Goal: Find specific page/section: Find specific page/section

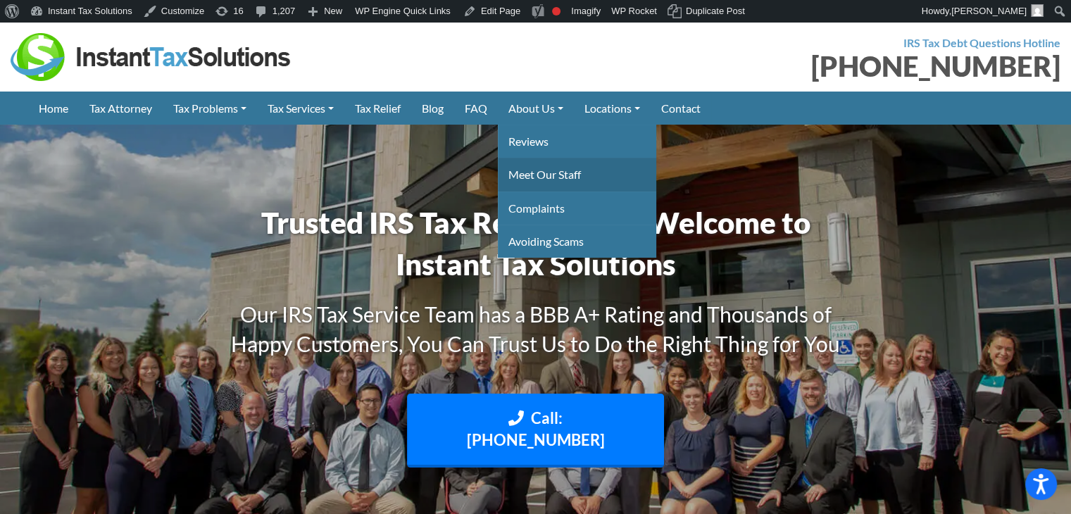
click at [573, 170] on link "Meet Our Staff" at bounding box center [577, 174] width 158 height 33
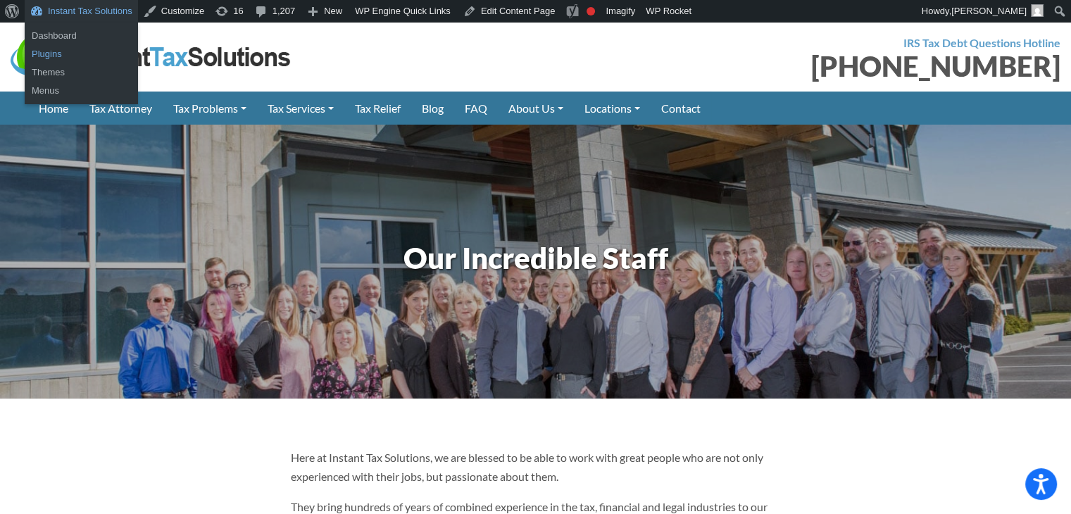
click at [94, 45] on link "Plugins" at bounding box center [81, 54] width 113 height 18
click at [90, 36] on link "Dashboard" at bounding box center [81, 36] width 113 height 18
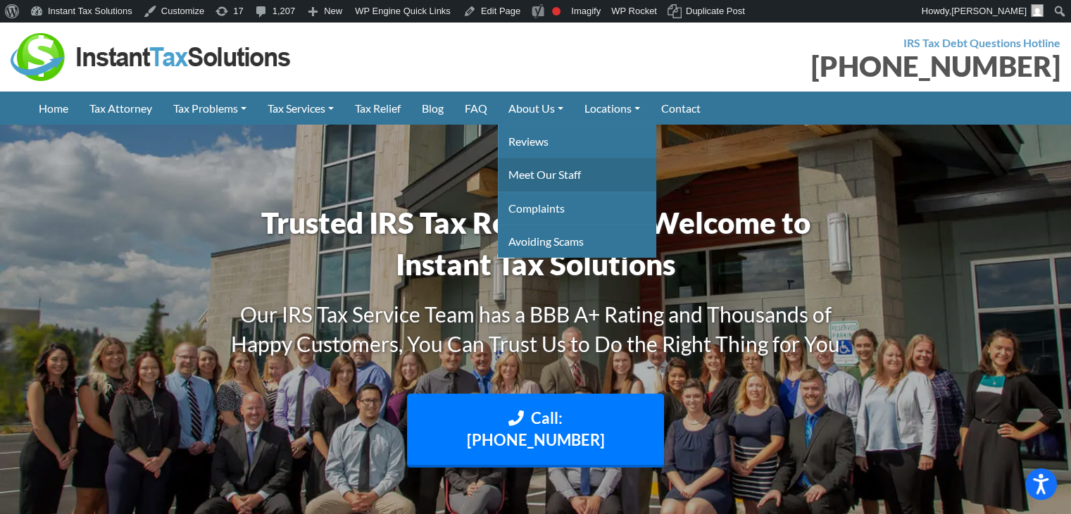
click at [564, 166] on link "Meet Our Staff" at bounding box center [577, 174] width 158 height 33
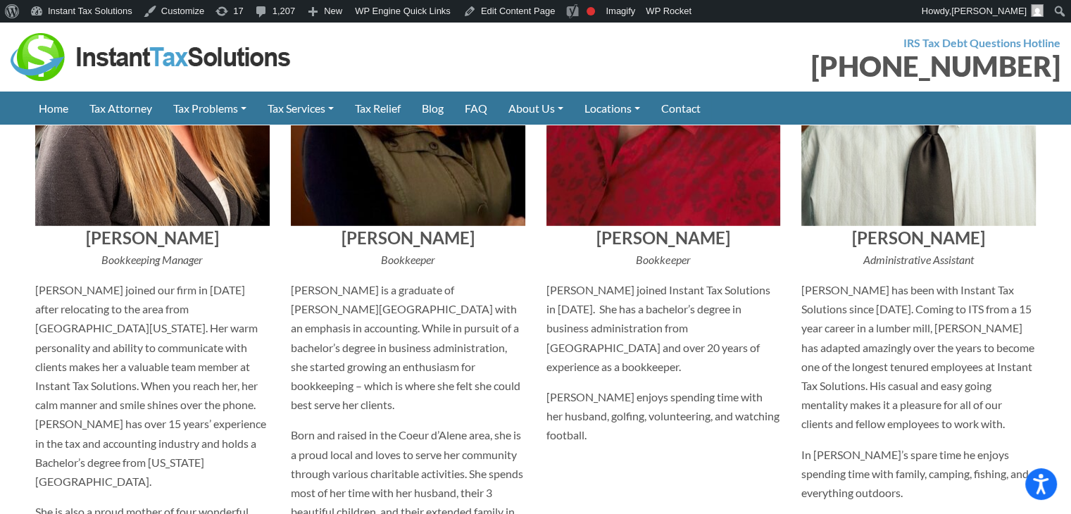
scroll to position [4250, 0]
